Goal: Find specific page/section: Find specific page/section

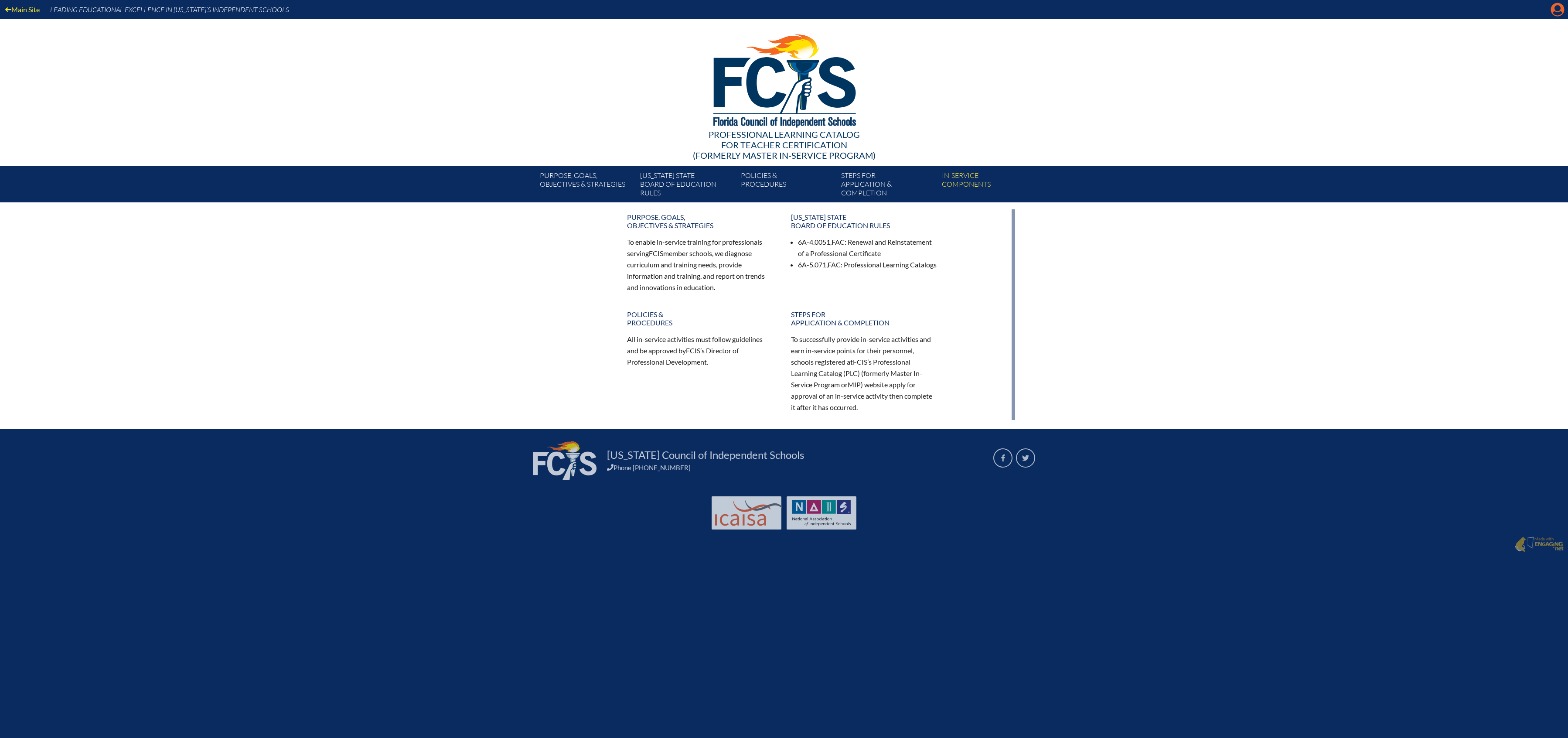
click at [1552, 9] on icon at bounding box center [1557, 10] width 14 height 14
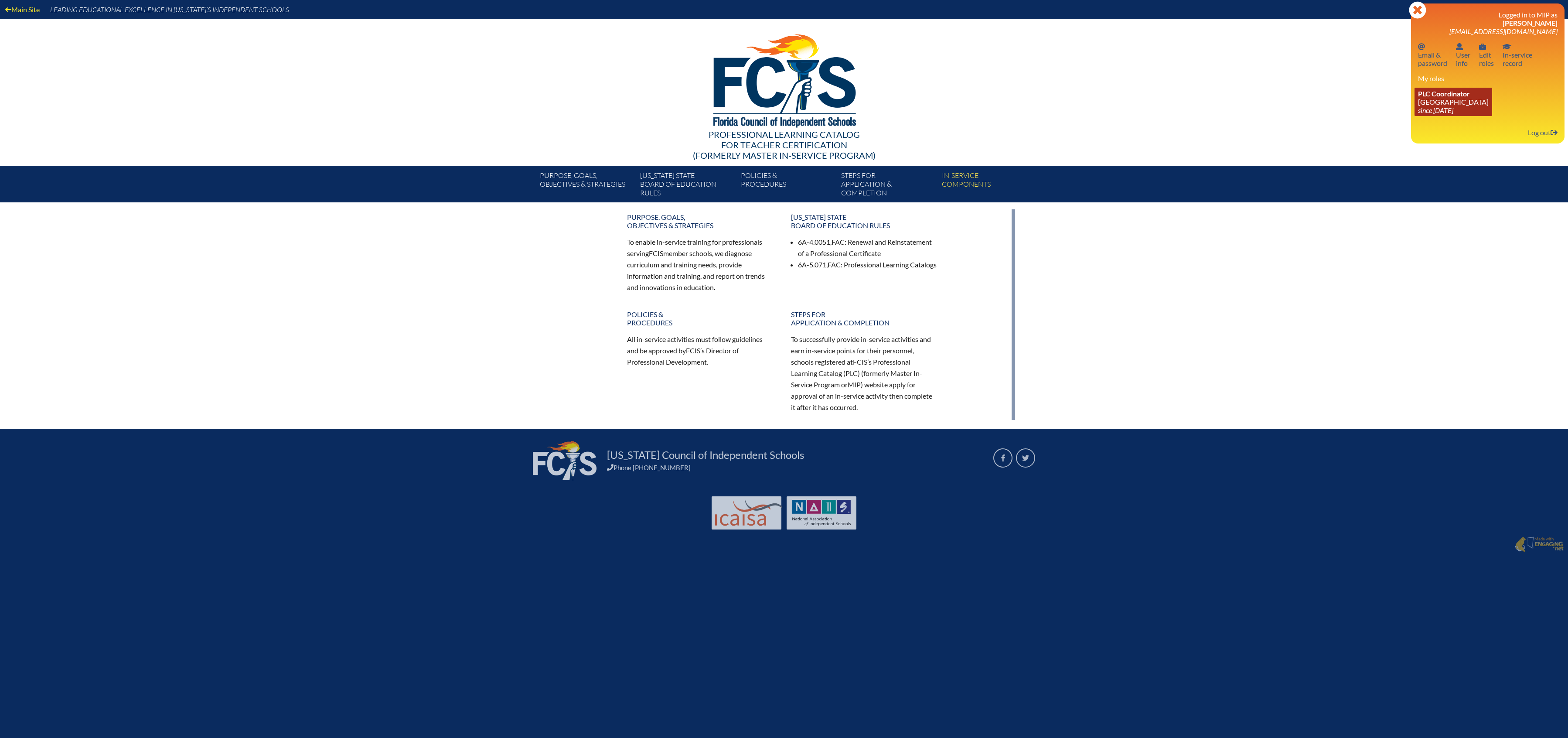
click at [1476, 98] on link "PLC Coordinator Lake Highland Preparatory School since 2023 Jul 30" at bounding box center [1454, 101] width 78 height 28
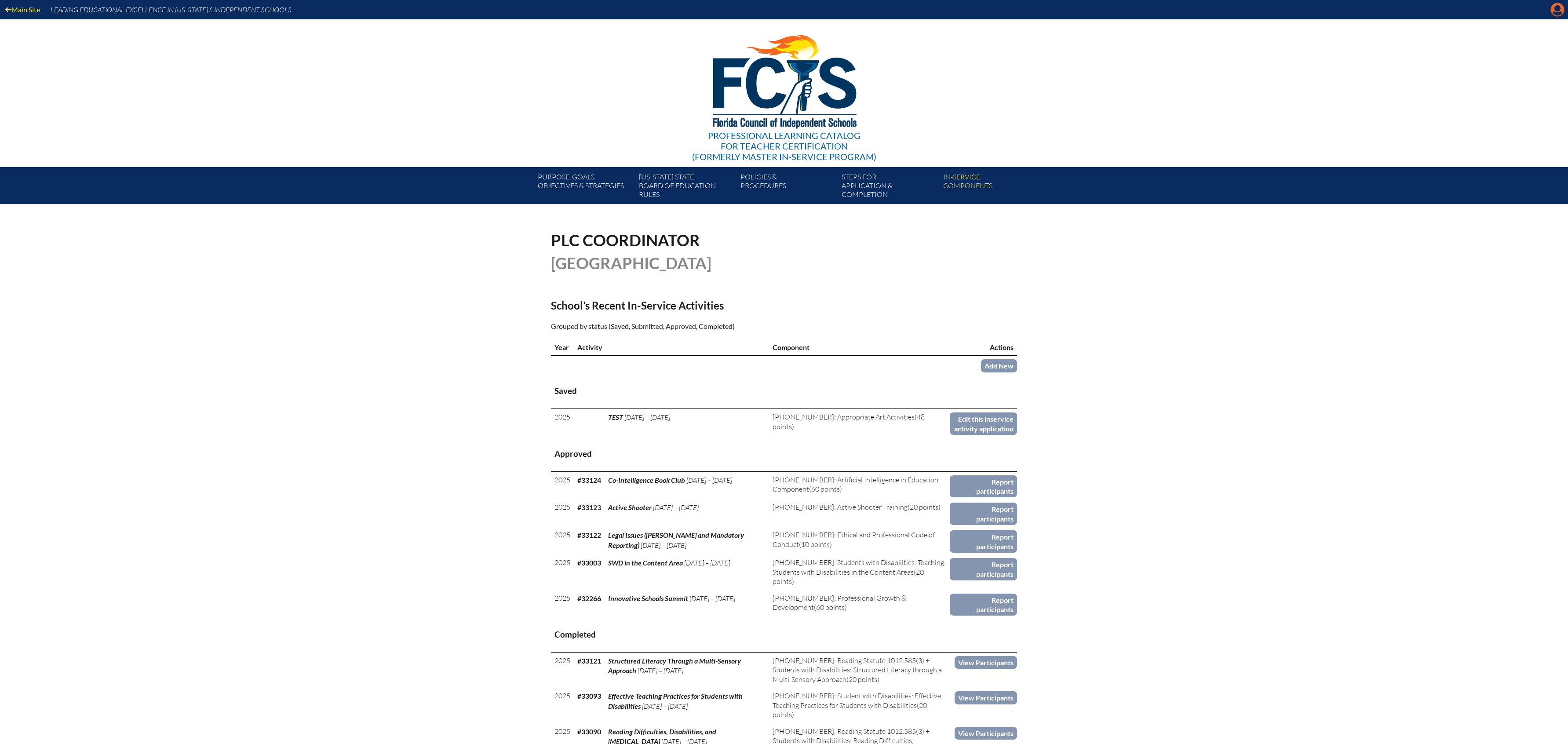
click at [1556, 16] on icon at bounding box center [1558, 10] width 14 height 14
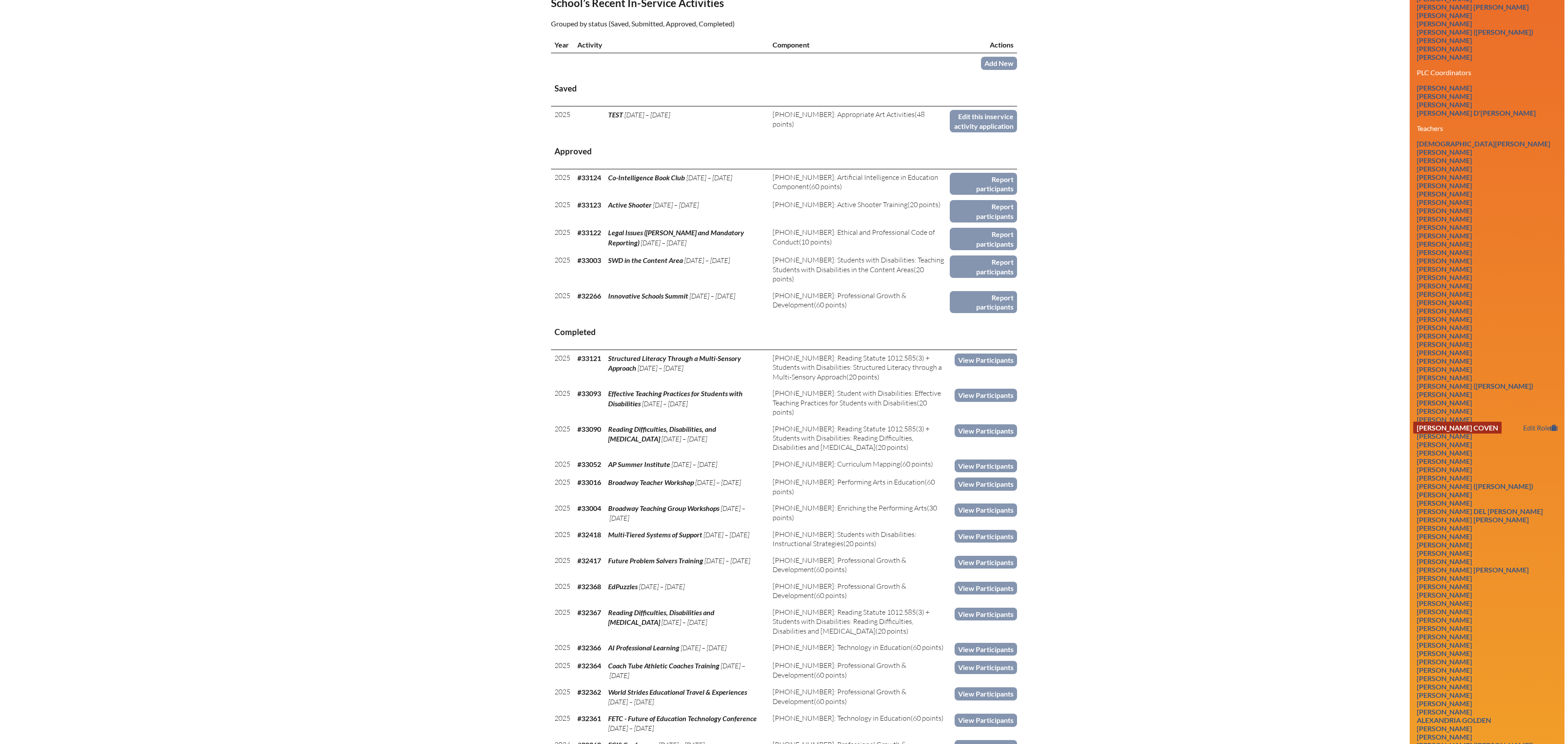
scroll to position [347, 0]
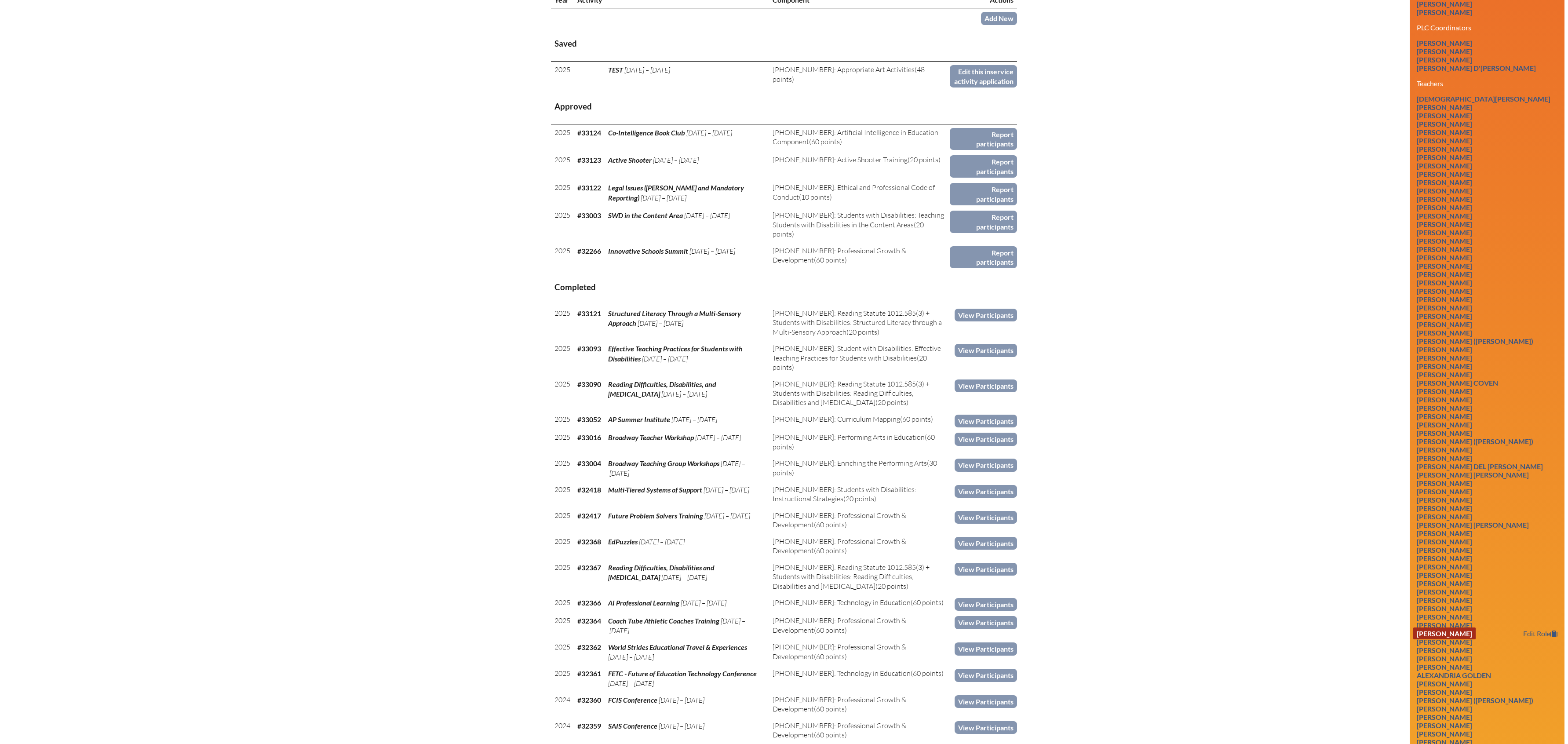
click at [1465, 639] on link "Ashley H. Fuller-Jones" at bounding box center [1445, 633] width 62 height 12
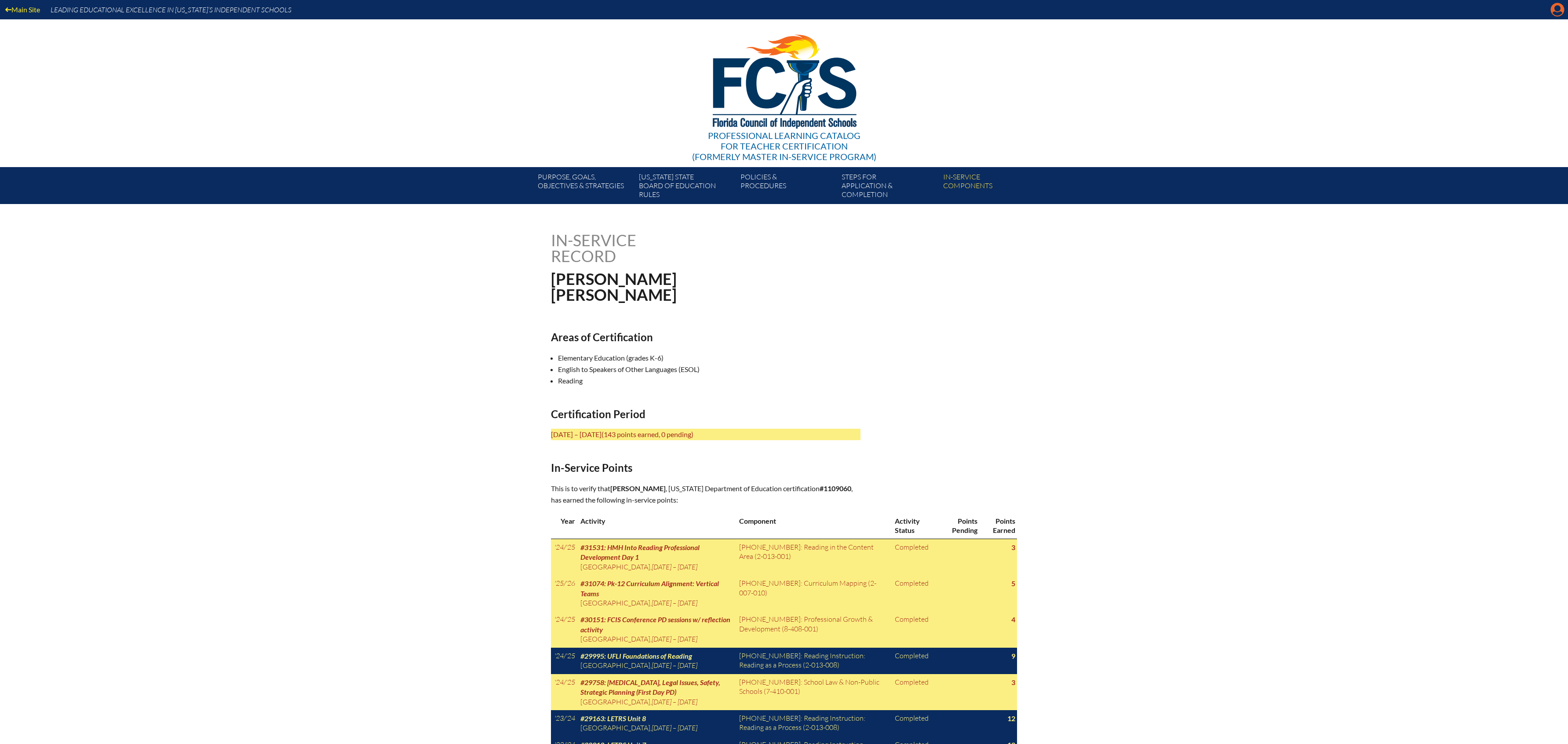
click at [1551, 11] on icon "Manage account" at bounding box center [1557, 9] width 14 height 14
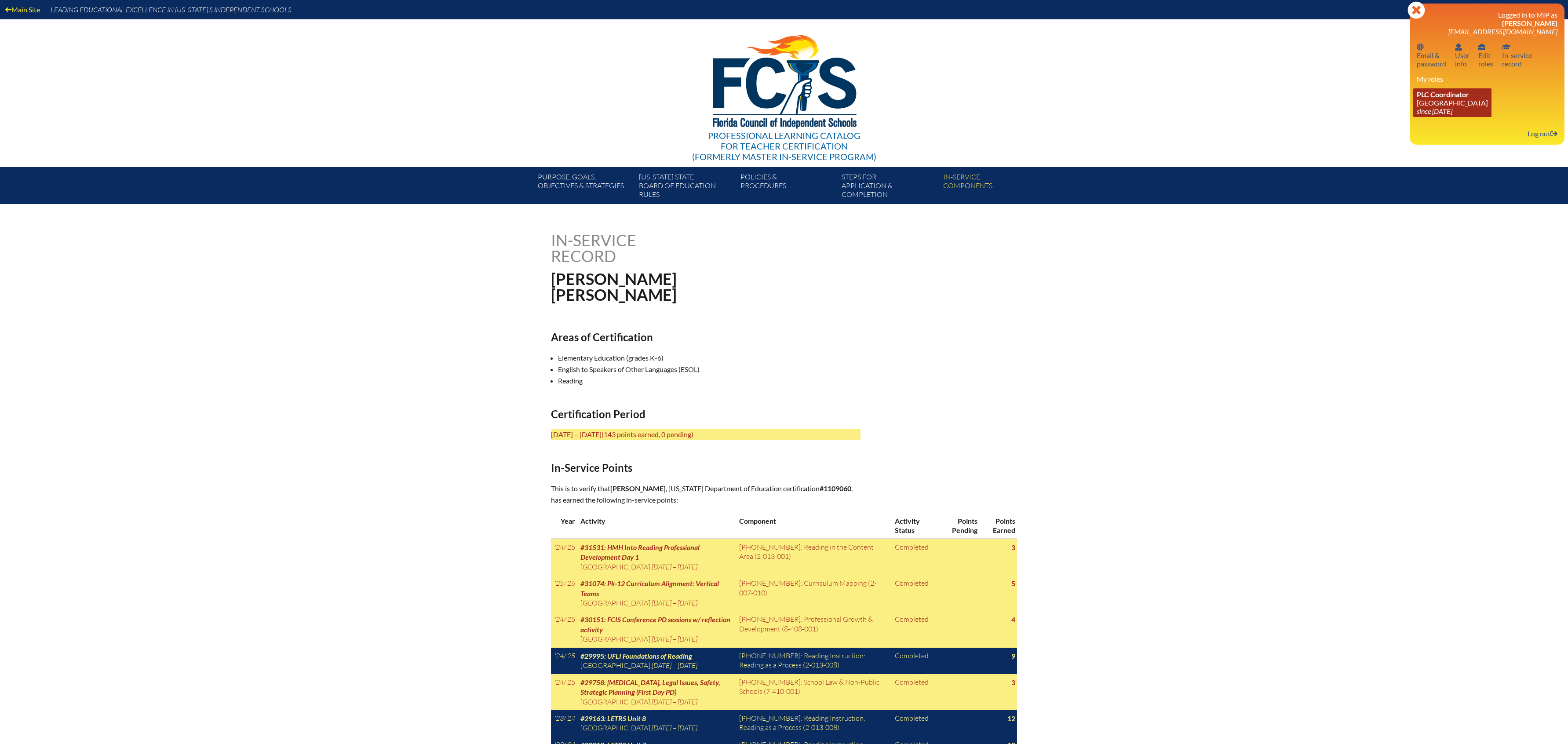
click at [1480, 109] on link "PLC Coordinator Lake Highland Preparatory School since 2023 Jul 30" at bounding box center [1453, 102] width 78 height 29
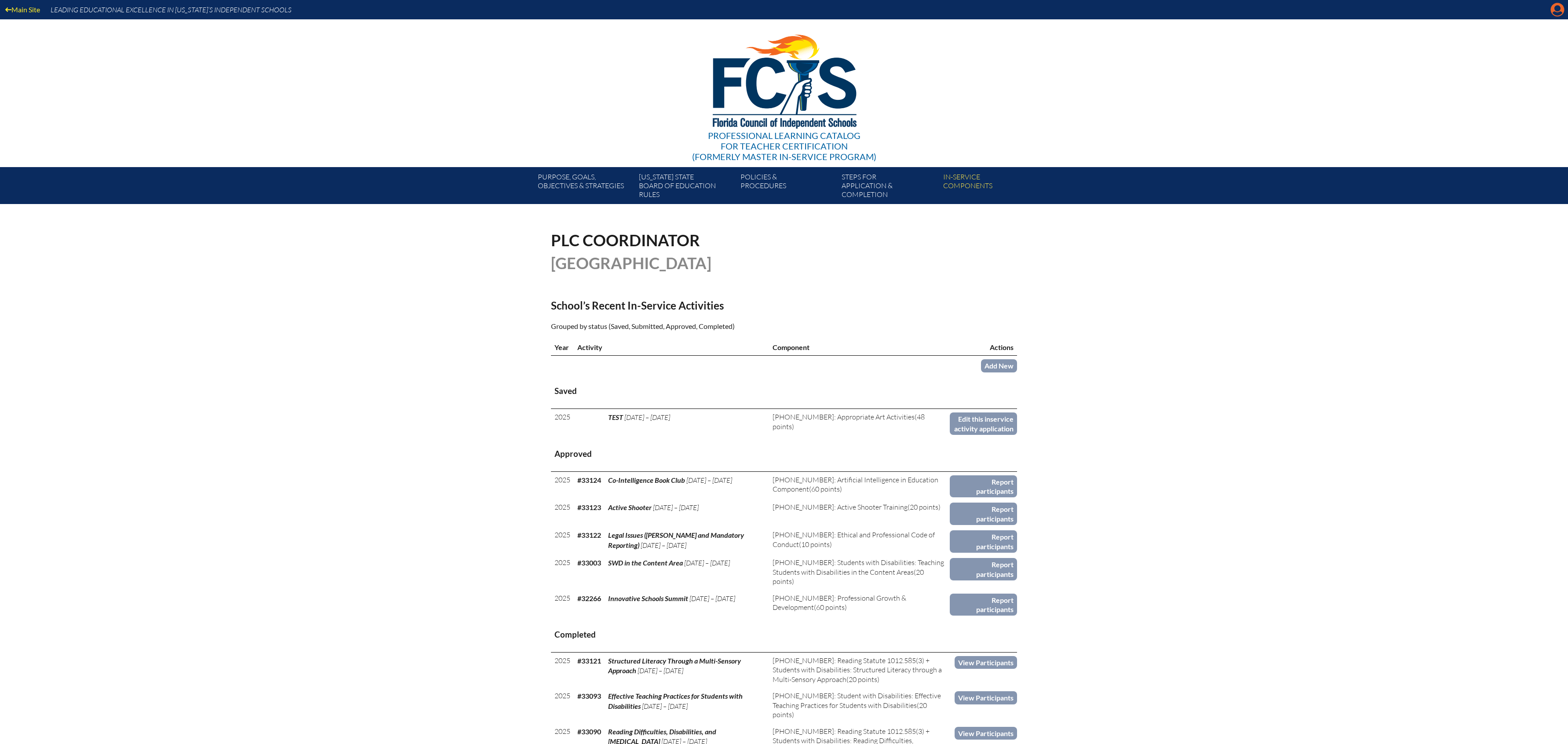
click at [1557, 9] on icon "Manage account" at bounding box center [1557, 9] width 14 height 14
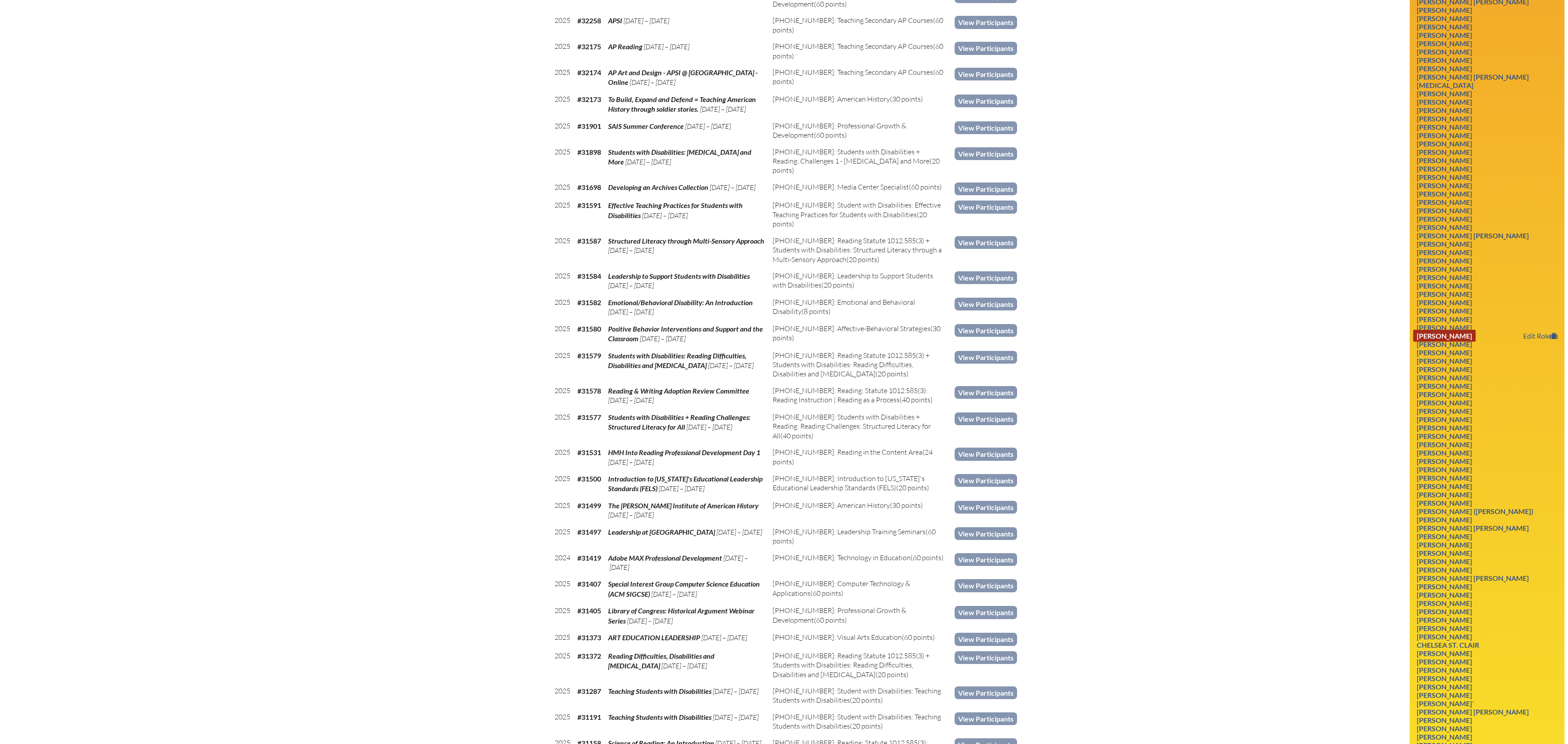
scroll to position [1311, 0]
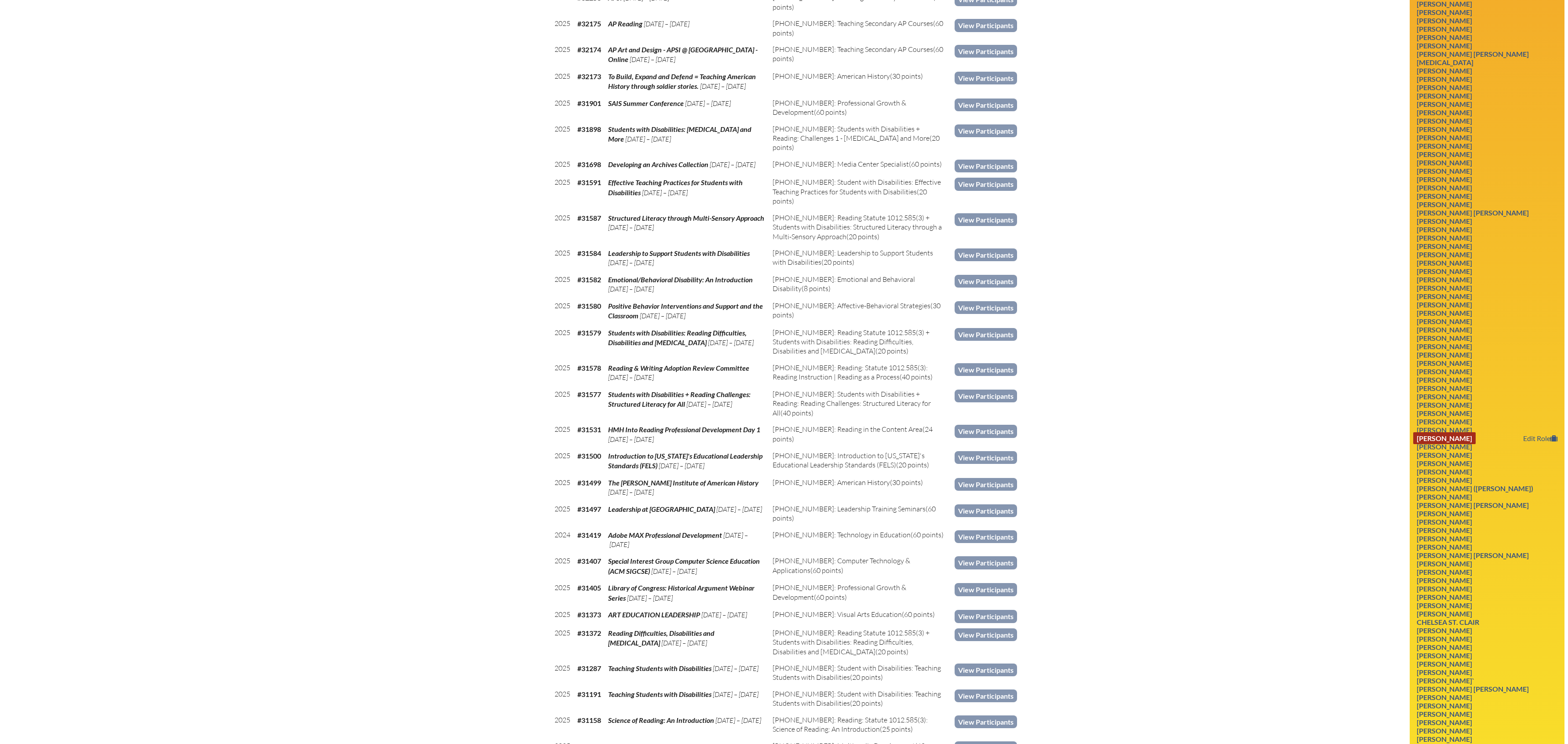
click at [1449, 444] on link "Megan Sabella" at bounding box center [1445, 438] width 62 height 12
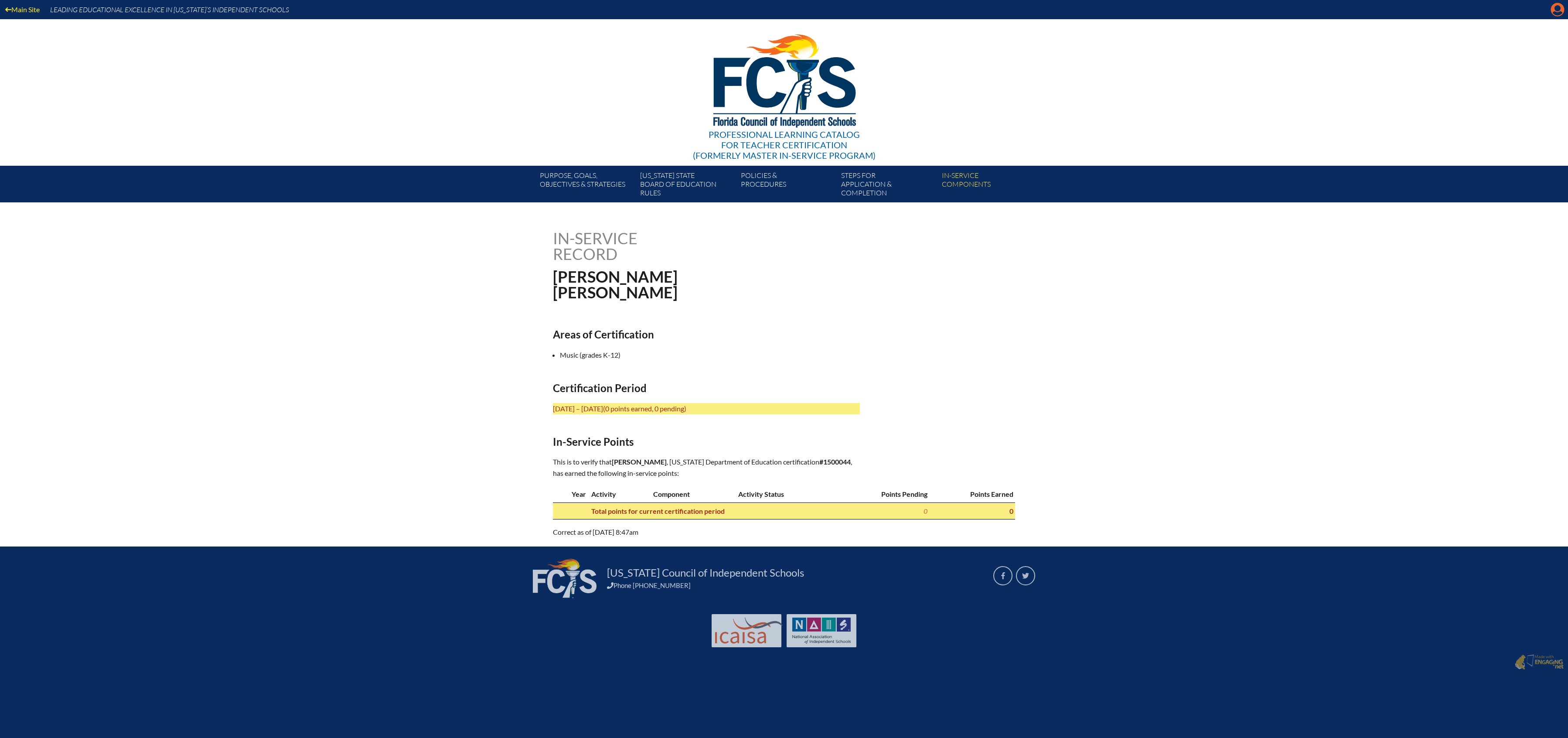
click at [1559, 10] on icon "Manage account" at bounding box center [1557, 9] width 14 height 14
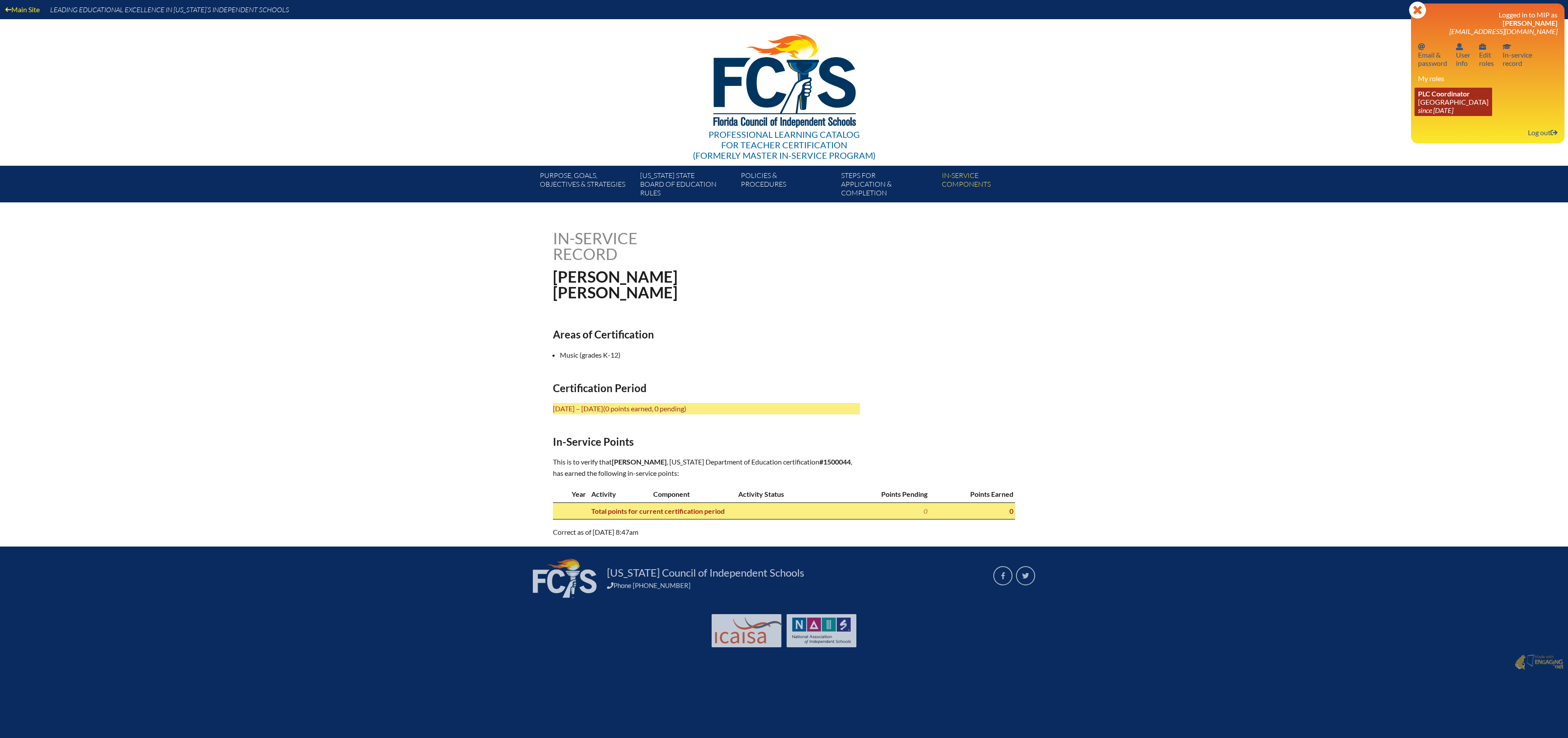
click at [1467, 104] on link "PLC Coordinator Lake Highland Preparatory School since 2023 Jul 30" at bounding box center [1454, 101] width 78 height 28
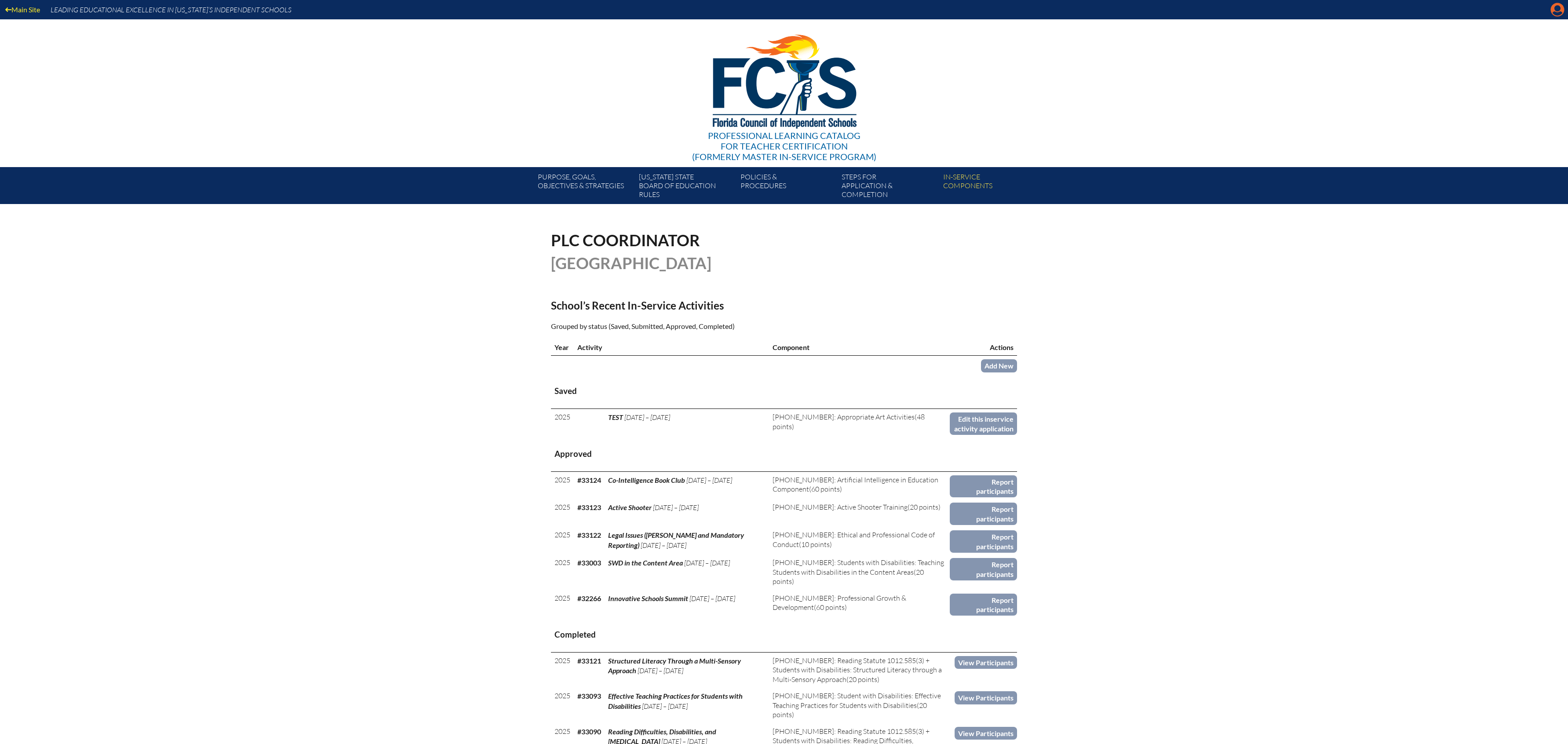
click at [1553, 7] on icon at bounding box center [1558, 10] width 14 height 14
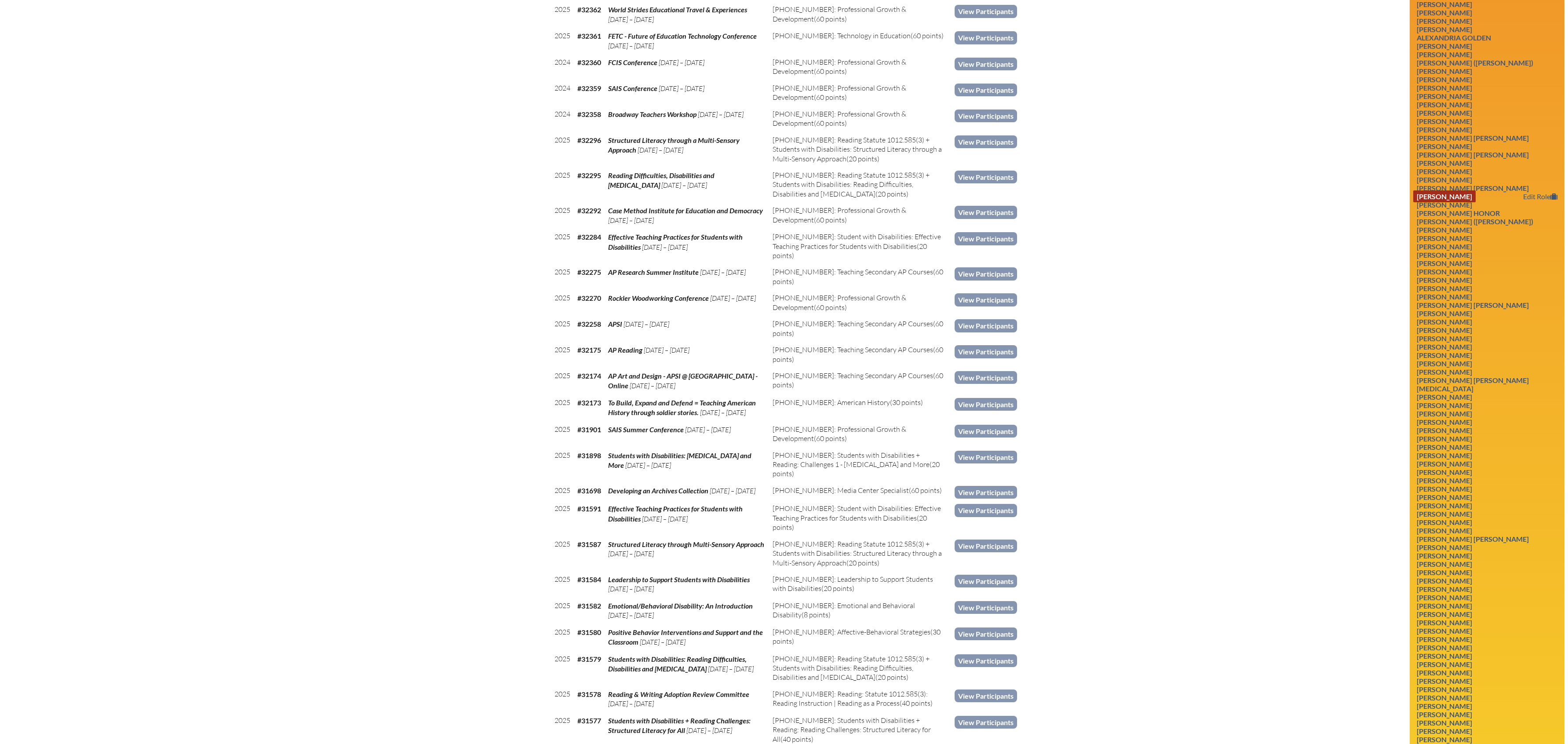
scroll to position [1047, 0]
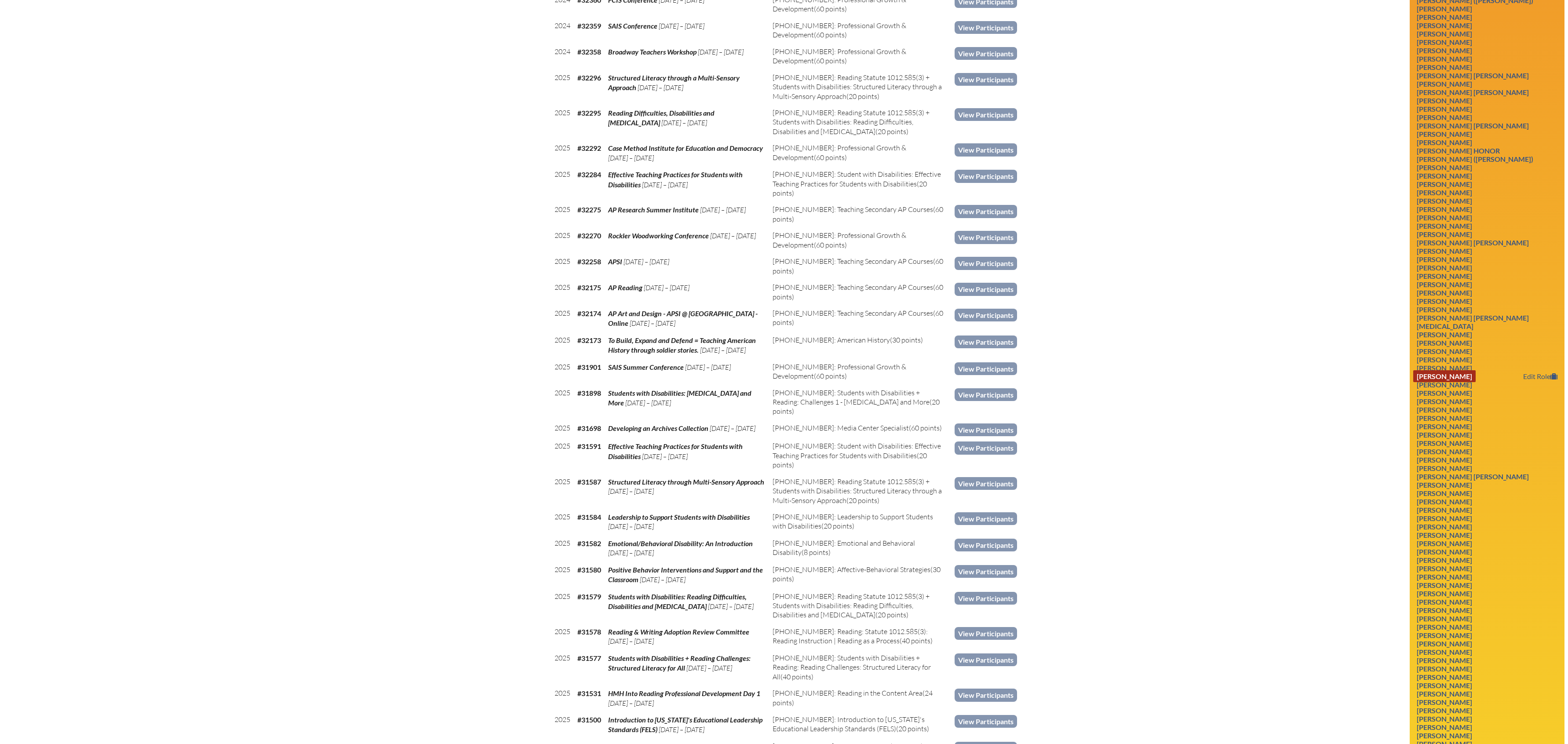
click at [1468, 382] on link "Holly Lynn McCann" at bounding box center [1445, 376] width 62 height 12
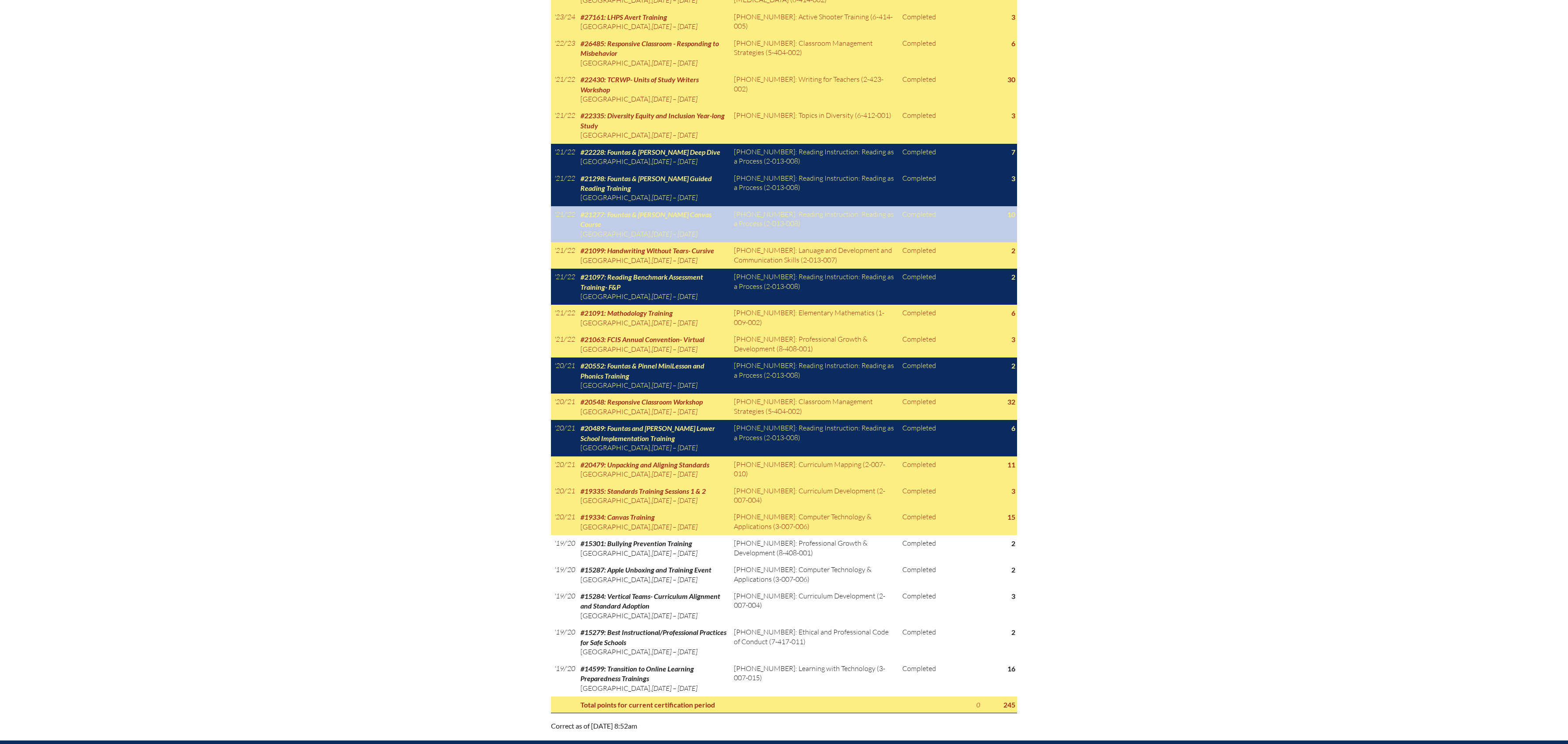
scroll to position [863, 0]
